Goal: Task Accomplishment & Management: Use online tool/utility

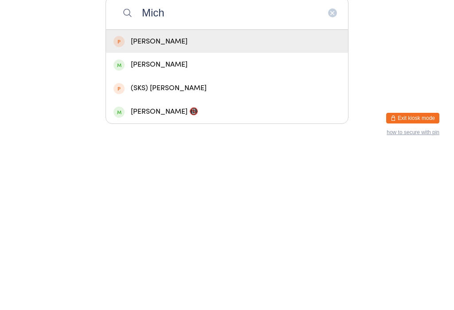
type input "Mich"
click at [159, 218] on div "[PERSON_NAME]" at bounding box center [227, 224] width 227 height 12
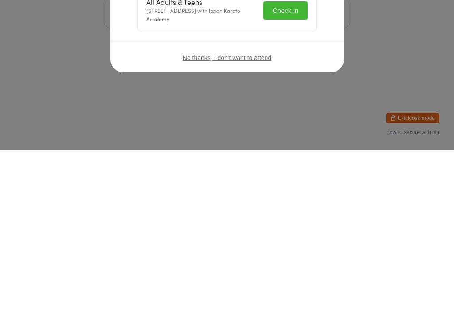
click at [288, 170] on button "Check in" at bounding box center [286, 170] width 44 height 18
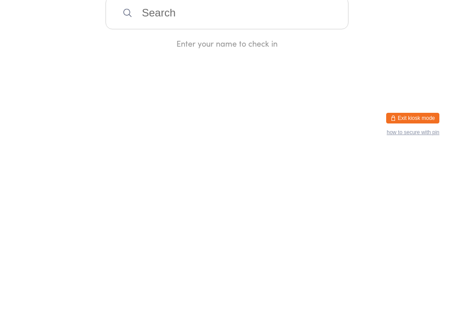
click at [173, 178] on input "search" at bounding box center [227, 172] width 243 height 33
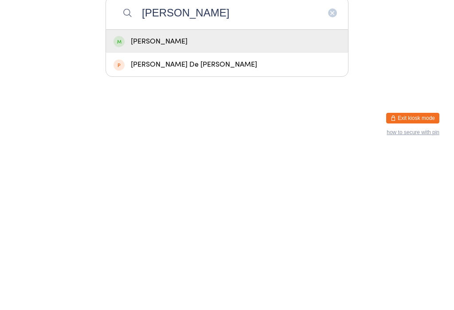
type input "[PERSON_NAME]"
click at [180, 189] on div "[PERSON_NAME]" at bounding box center [227, 201] width 242 height 24
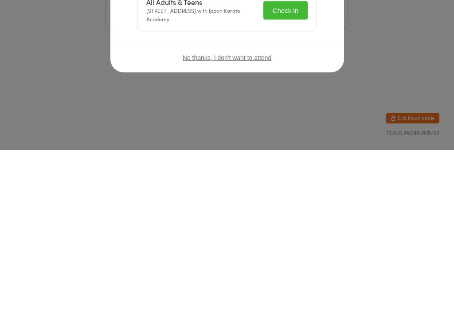
click at [278, 170] on button "Check in" at bounding box center [286, 170] width 44 height 18
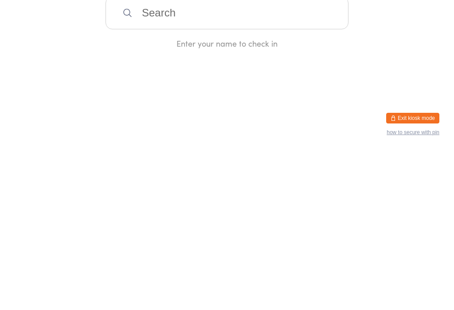
click at [204, 168] on input "search" at bounding box center [227, 172] width 243 height 33
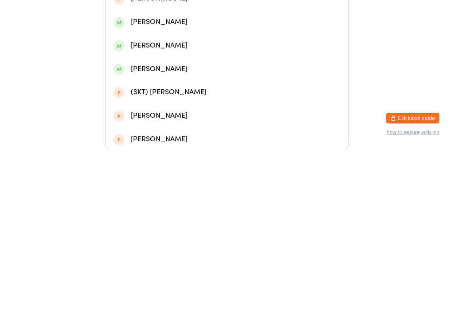
type input "[PERSON_NAME]"
click at [183, 42] on div "[PERSON_NAME]" at bounding box center [227, 41] width 227 height 12
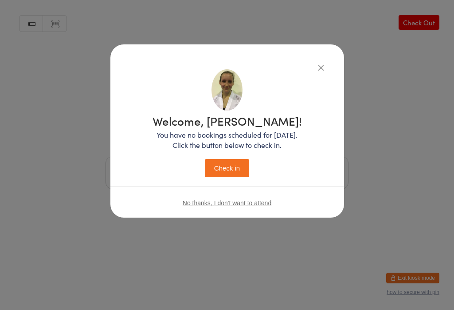
click at [219, 173] on button "Check in" at bounding box center [227, 168] width 44 height 18
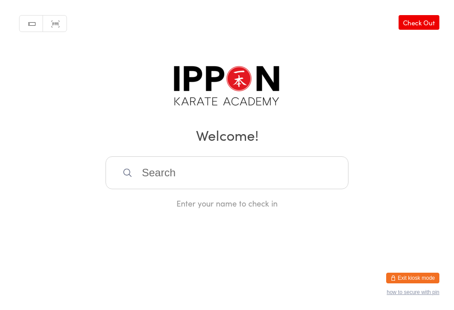
click at [189, 187] on input "search" at bounding box center [227, 172] width 243 height 33
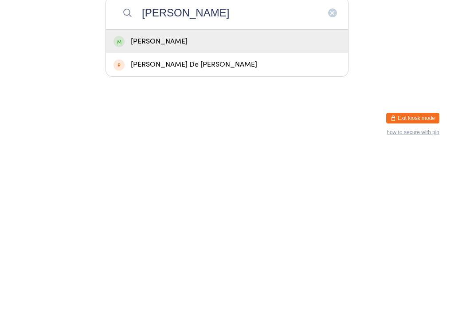
type input "[PERSON_NAME]"
click at [134, 195] on div "[PERSON_NAME]" at bounding box center [227, 201] width 227 height 12
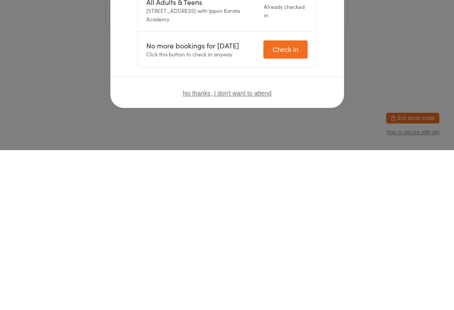
click at [273, 205] on button "Check in" at bounding box center [286, 209] width 44 height 18
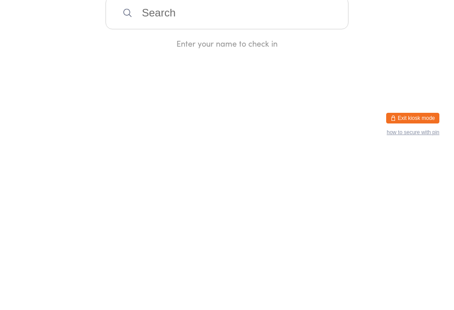
click at [199, 189] on input "search" at bounding box center [227, 172] width 243 height 33
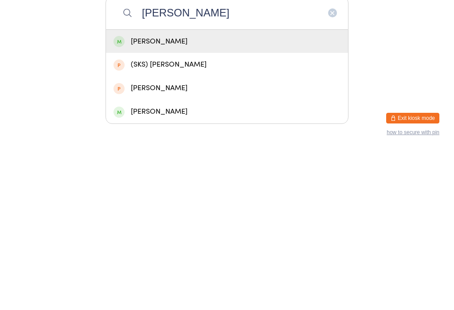
type input "[PERSON_NAME]"
click at [160, 195] on div "[PERSON_NAME]" at bounding box center [227, 201] width 227 height 12
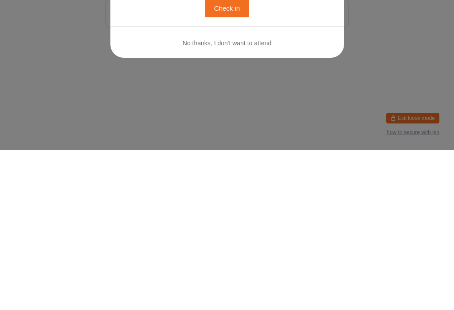
click at [229, 170] on button "Check in" at bounding box center [227, 168] width 44 height 18
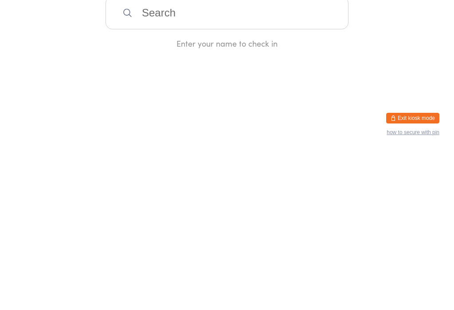
click at [312, 187] on input "search" at bounding box center [227, 172] width 243 height 33
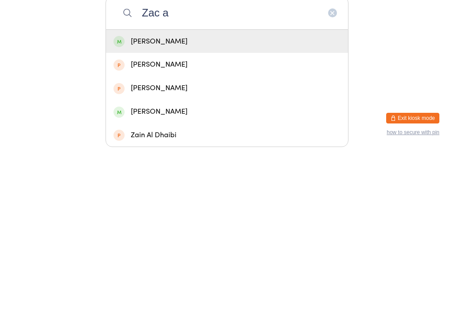
type input "Zac a"
click at [209, 195] on div "[PERSON_NAME]" at bounding box center [227, 201] width 227 height 12
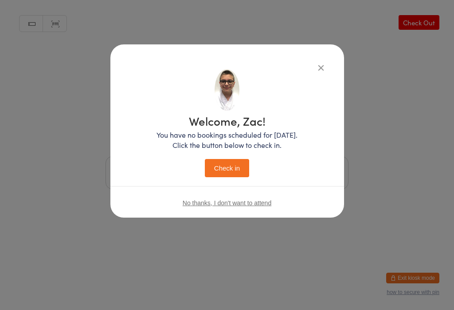
click at [241, 163] on button "Check in" at bounding box center [227, 168] width 44 height 18
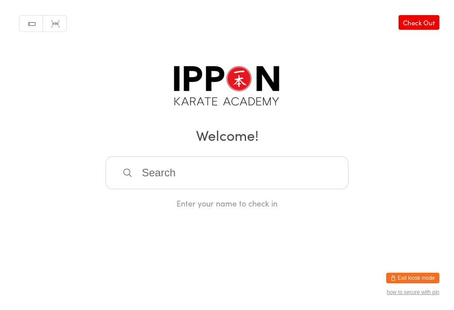
click at [211, 181] on input "search" at bounding box center [227, 172] width 243 height 33
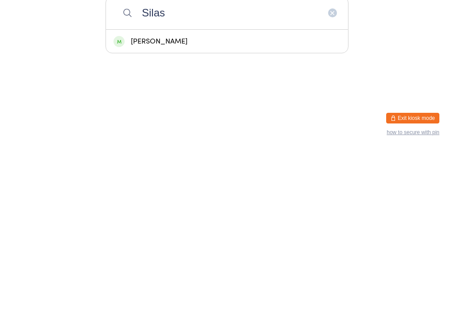
type input "Silas"
click at [185, 195] on div "[PERSON_NAME]" at bounding box center [227, 201] width 227 height 12
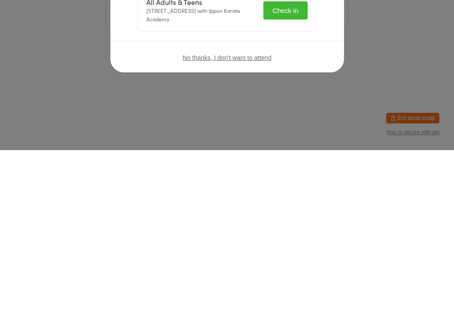
click at [285, 170] on button "Check in" at bounding box center [286, 170] width 44 height 18
click at [321, 63] on icon "button" at bounding box center [321, 68] width 10 height 10
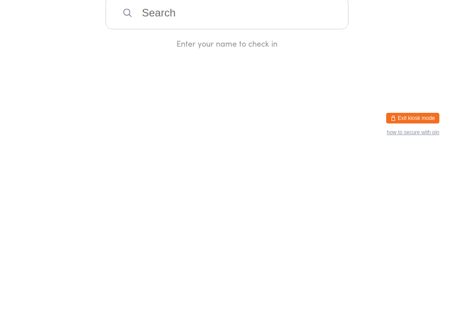
click at [315, 171] on input "search" at bounding box center [227, 172] width 243 height 33
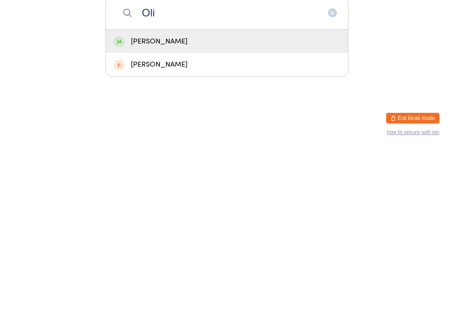
type input "Oli"
click at [175, 195] on div "[PERSON_NAME]" at bounding box center [227, 201] width 227 height 12
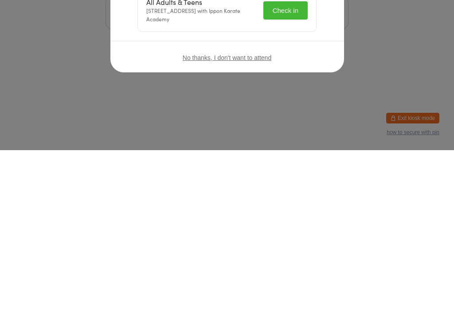
click at [283, 169] on button "Check in" at bounding box center [286, 170] width 44 height 18
click at [317, 70] on icon "button" at bounding box center [321, 68] width 10 height 10
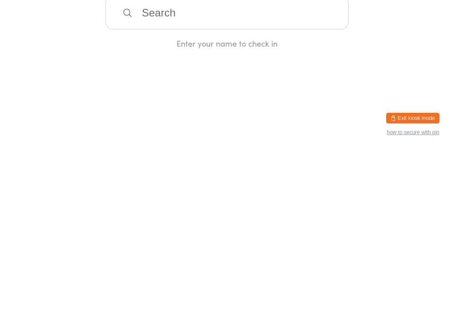
click at [209, 185] on input "search" at bounding box center [227, 172] width 243 height 33
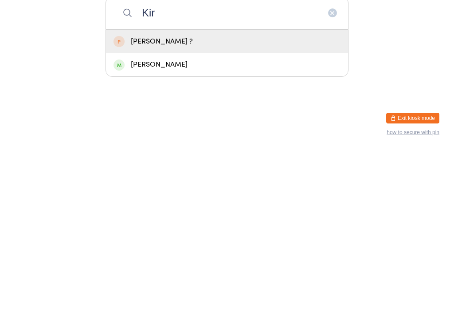
type input "Kir"
click at [125, 212] on div "[PERSON_NAME]" at bounding box center [227, 224] width 242 height 24
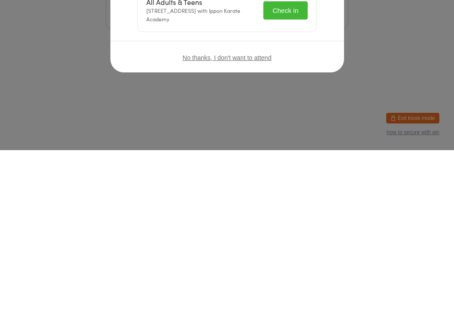
click at [244, 201] on div "No thanks, I don't want to attend" at bounding box center [227, 217] width 234 height 33
click at [240, 201] on div "No thanks, I don't want to attend" at bounding box center [227, 217] width 234 height 33
click at [244, 201] on div "No thanks, I don't want to attend" at bounding box center [227, 217] width 234 height 33
click at [249, 201] on div "No thanks, I don't want to attend" at bounding box center [227, 217] width 234 height 33
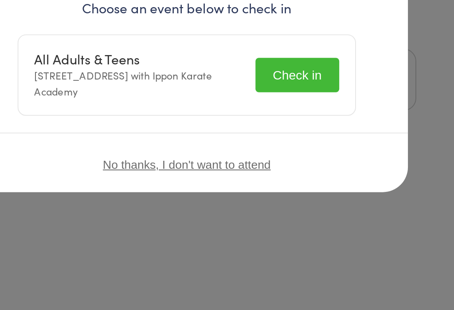
click at [264, 161] on button "Check in" at bounding box center [286, 170] width 44 height 18
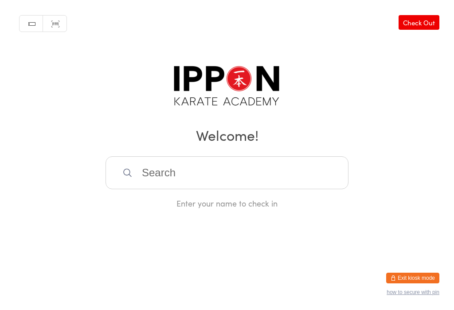
click at [186, 188] on input "search" at bounding box center [227, 172] width 243 height 33
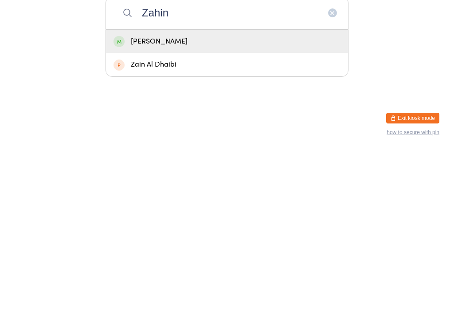
type input "Zahin"
click at [320, 189] on div "[PERSON_NAME]" at bounding box center [227, 201] width 242 height 24
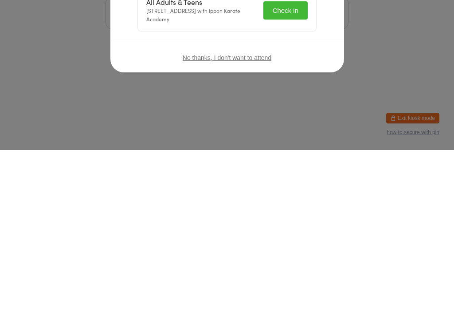
click at [293, 164] on button "Check in" at bounding box center [286, 170] width 44 height 18
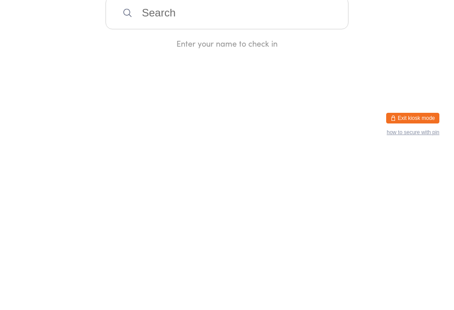
click at [328, 162] on input "search" at bounding box center [227, 172] width 243 height 33
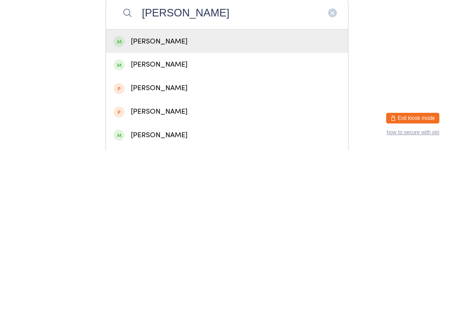
type input "[PERSON_NAME]"
click at [227, 212] on div "[PERSON_NAME]" at bounding box center [227, 224] width 242 height 24
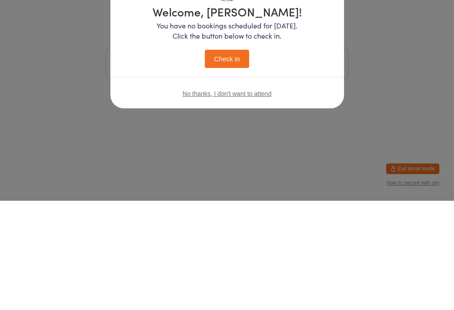
click at [318, 69] on div "Welcome, [PERSON_NAME]! You have no bookings scheduled for [DATE]. Click the bu…" at bounding box center [227, 123] width 198 height 108
click at [328, 186] on div "No thanks, I don't want to attend" at bounding box center [227, 202] width 234 height 33
click at [328, 70] on div "Welcome, [PERSON_NAME]! You have no bookings scheduled for [DATE]. Click the bu…" at bounding box center [227, 130] width 234 height 173
click at [318, 70] on div "Welcome, [PERSON_NAME]! You have no bookings scheduled for [DATE]. Click the bu…" at bounding box center [227, 144] width 198 height 150
click at [322, 69] on div "Welcome, [PERSON_NAME]! You have no bookings scheduled for [DATE]. Click the bu…" at bounding box center [227, 123] width 198 height 108
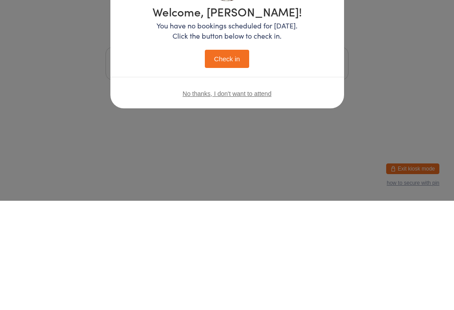
click at [318, 69] on div "Welcome, [PERSON_NAME]! You have no bookings scheduled for [DATE]. Click the bu…" at bounding box center [227, 123] width 198 height 108
click at [313, 70] on div "Welcome, [PERSON_NAME]! You have no bookings scheduled for [DATE]. Click the bu…" at bounding box center [227, 144] width 198 height 150
click at [316, 72] on div "Welcome, [PERSON_NAME]! You have no bookings scheduled for [DATE]. Click the bu…" at bounding box center [227, 144] width 198 height 150
click at [316, 69] on div "Welcome, [PERSON_NAME]! You have no bookings scheduled for [DATE]. Click the bu…" at bounding box center [227, 123] width 198 height 108
click at [309, 70] on div "Welcome, [PERSON_NAME]! You have no bookings scheduled for [DATE]. Click the bu…" at bounding box center [227, 144] width 198 height 150
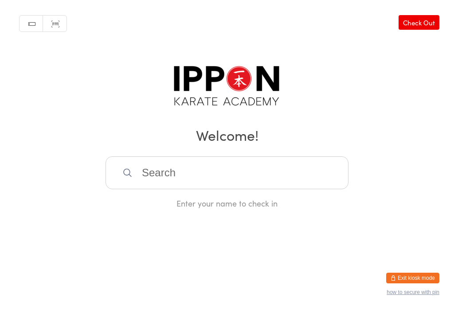
click at [294, 189] on input "search" at bounding box center [227, 172] width 243 height 33
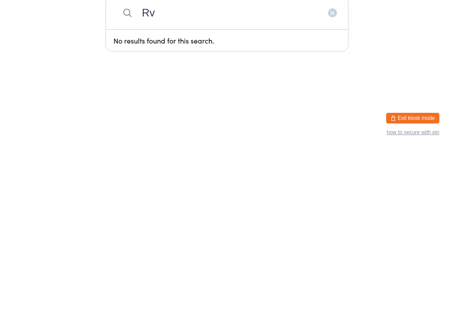
type input "R"
click at [328, 88] on html "You have now entered Kiosk Mode. Members will be able to check themselves in us…" at bounding box center [227, 155] width 454 height 310
